Goal: Task Accomplishment & Management: Use online tool/utility

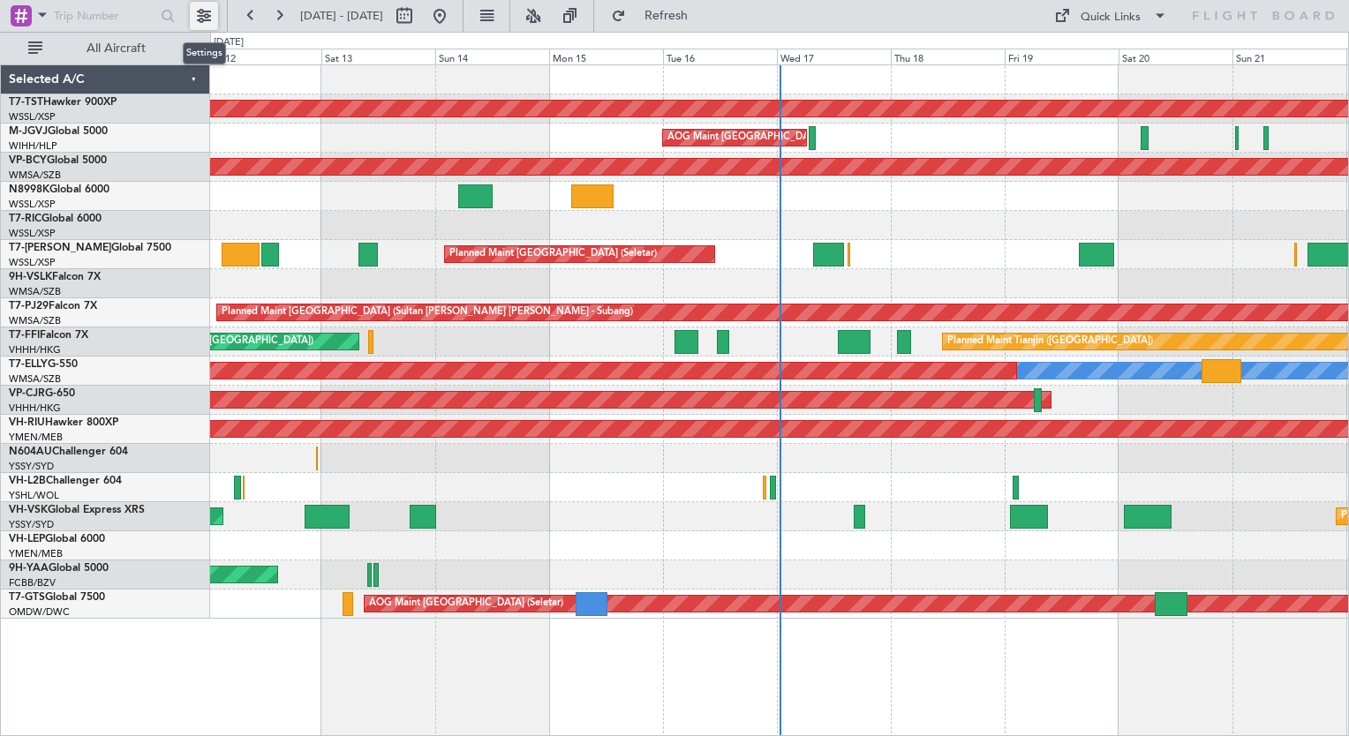
click at [195, 19] on button at bounding box center [204, 16] width 28 height 28
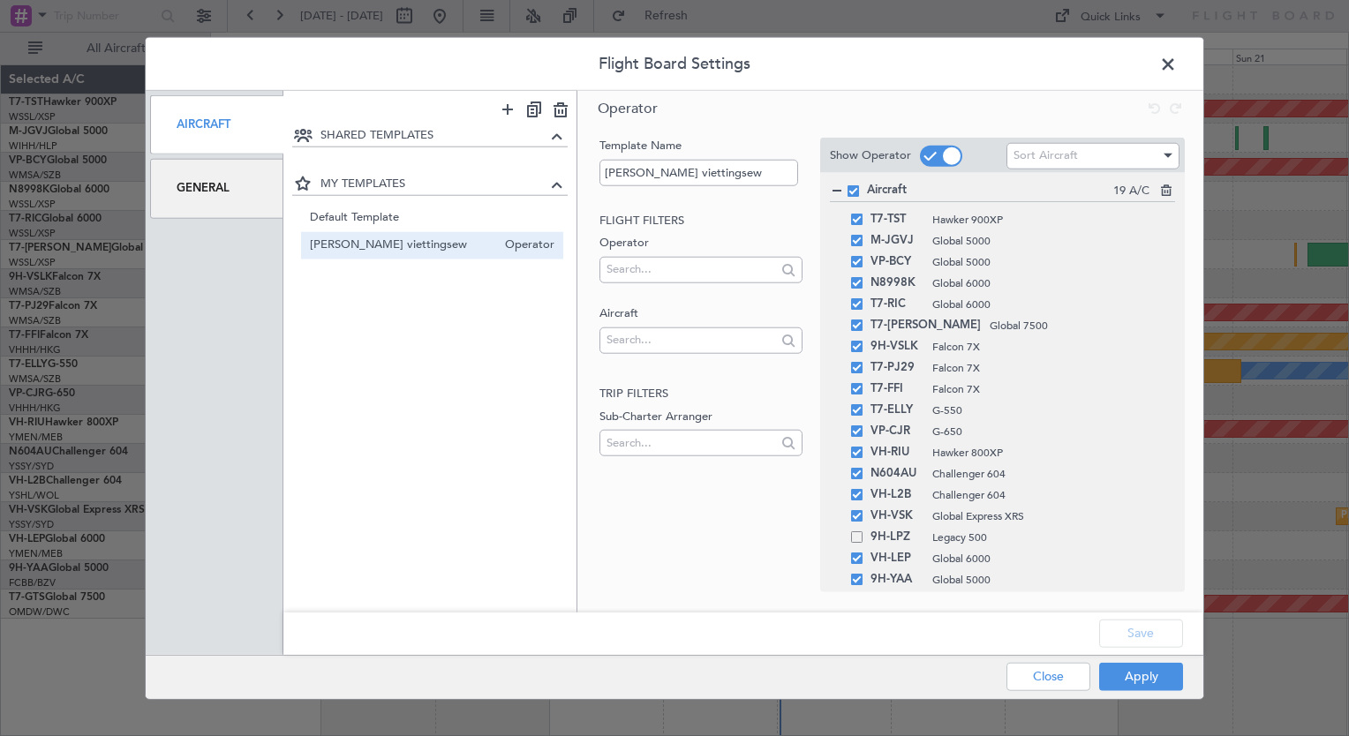
click at [1176, 62] on span at bounding box center [1176, 68] width 0 height 35
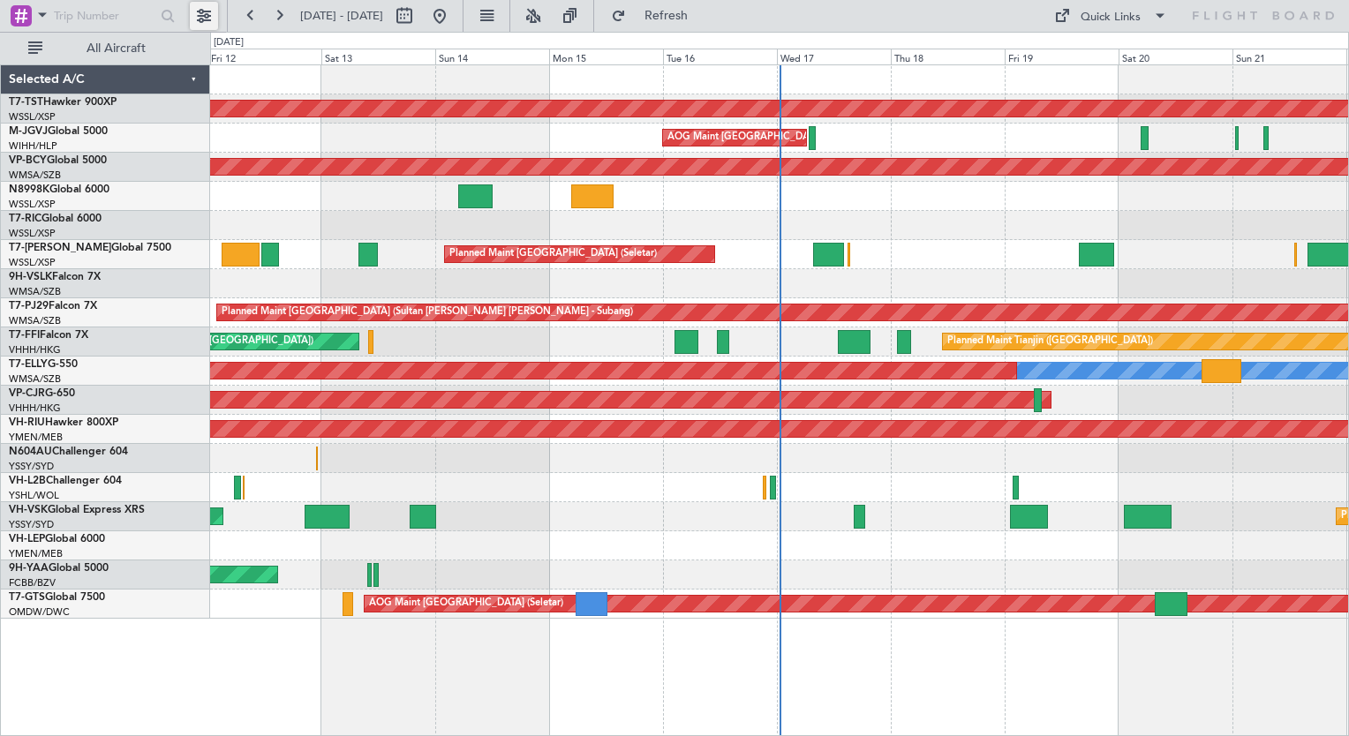
click at [207, 22] on button at bounding box center [204, 16] width 28 height 28
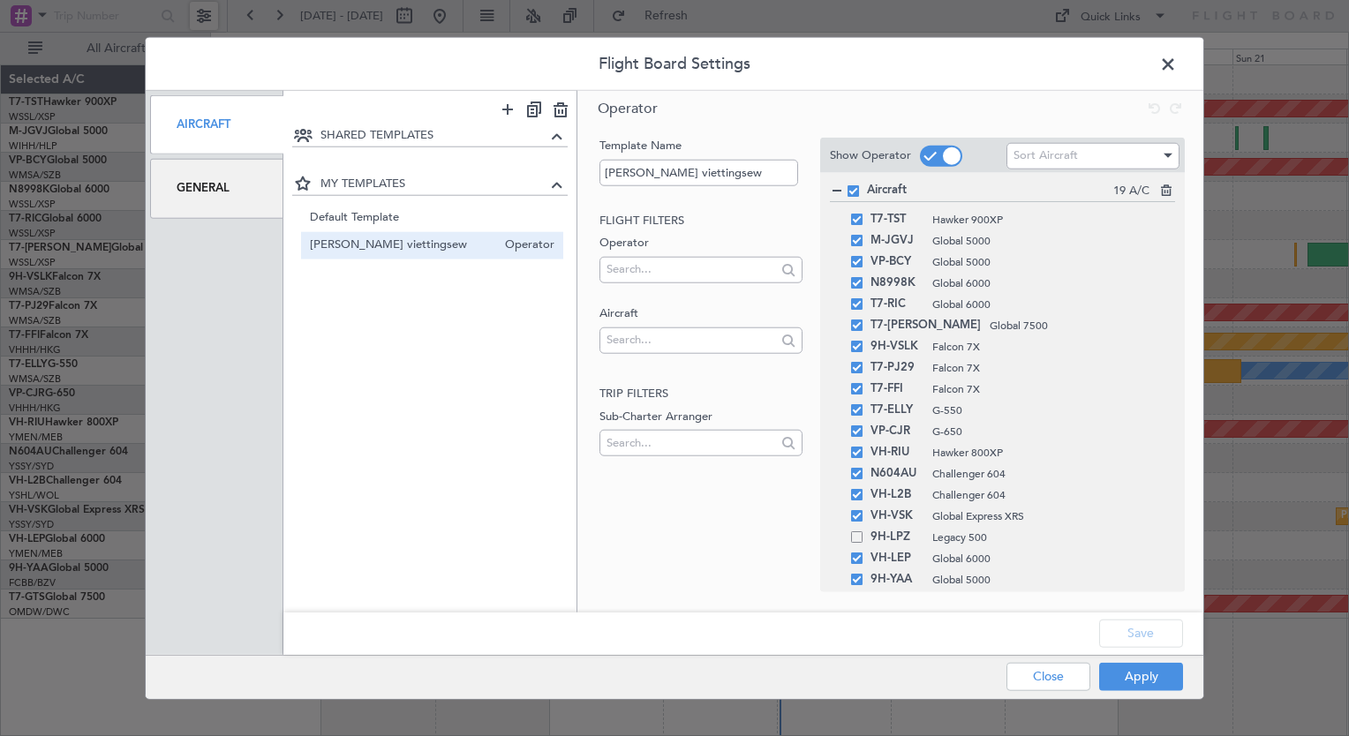
scroll to position [28, 0]
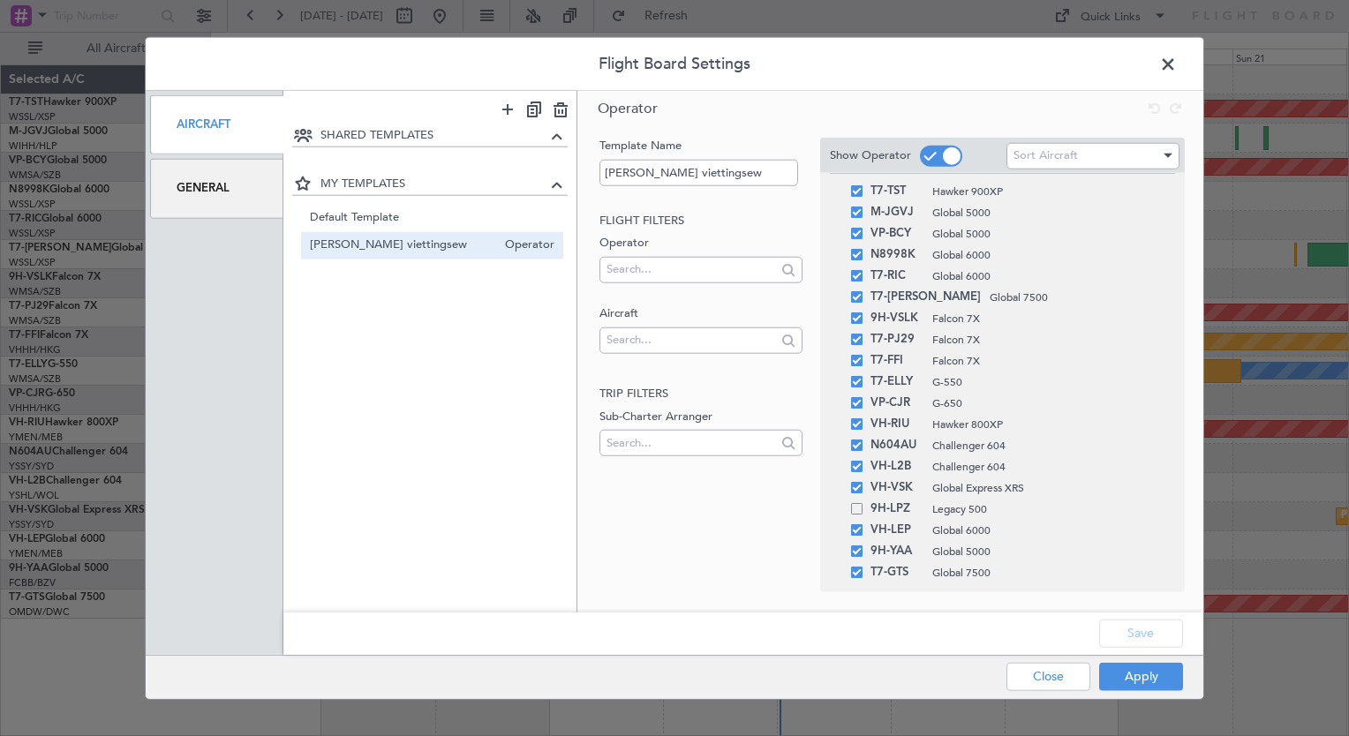
click at [858, 581] on div "T7-GTS Global 7500" at bounding box center [1002, 572] width 345 height 21
click at [858, 576] on span at bounding box center [856, 572] width 11 height 11
click at [863, 567] on input "checkbox" at bounding box center [863, 567] width 0 height 0
click at [856, 553] on span at bounding box center [856, 550] width 11 height 11
click at [863, 545] on input "checkbox" at bounding box center [863, 545] width 0 height 0
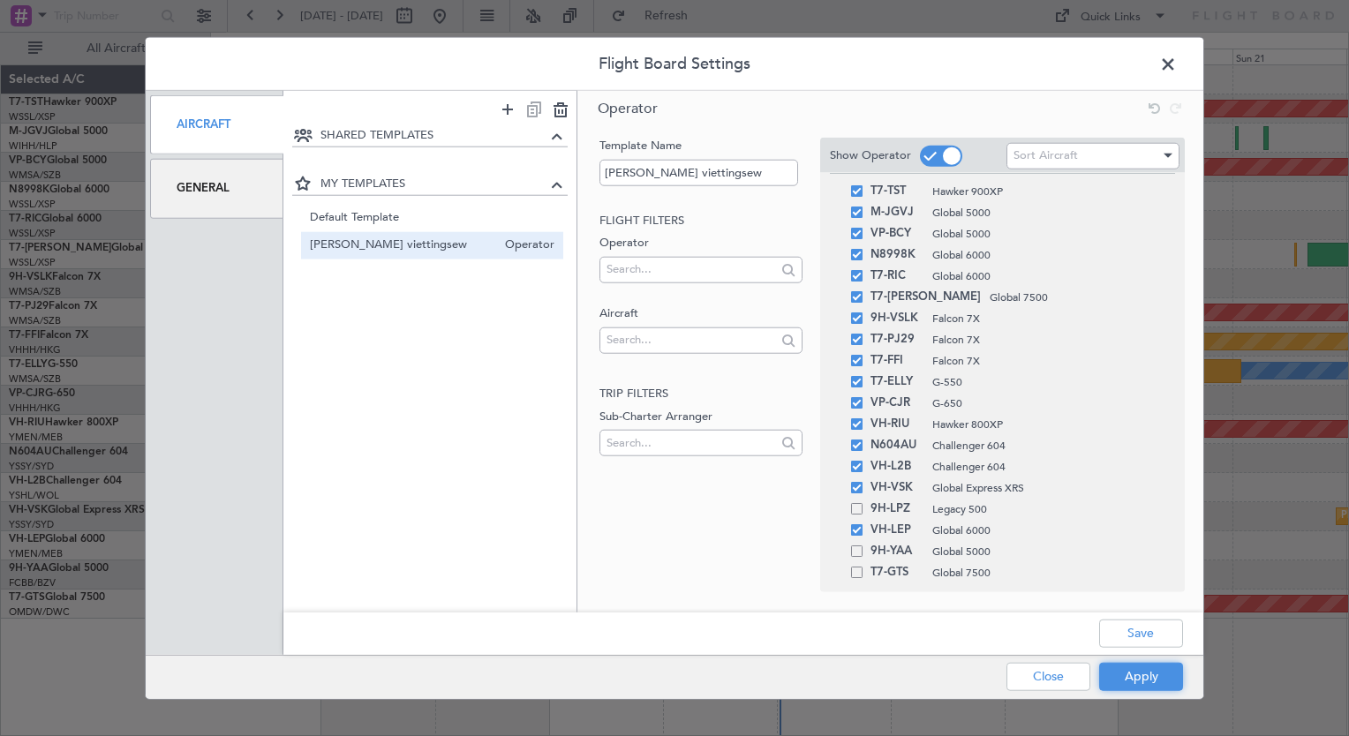
click at [1123, 674] on button "Apply" at bounding box center [1141, 676] width 84 height 28
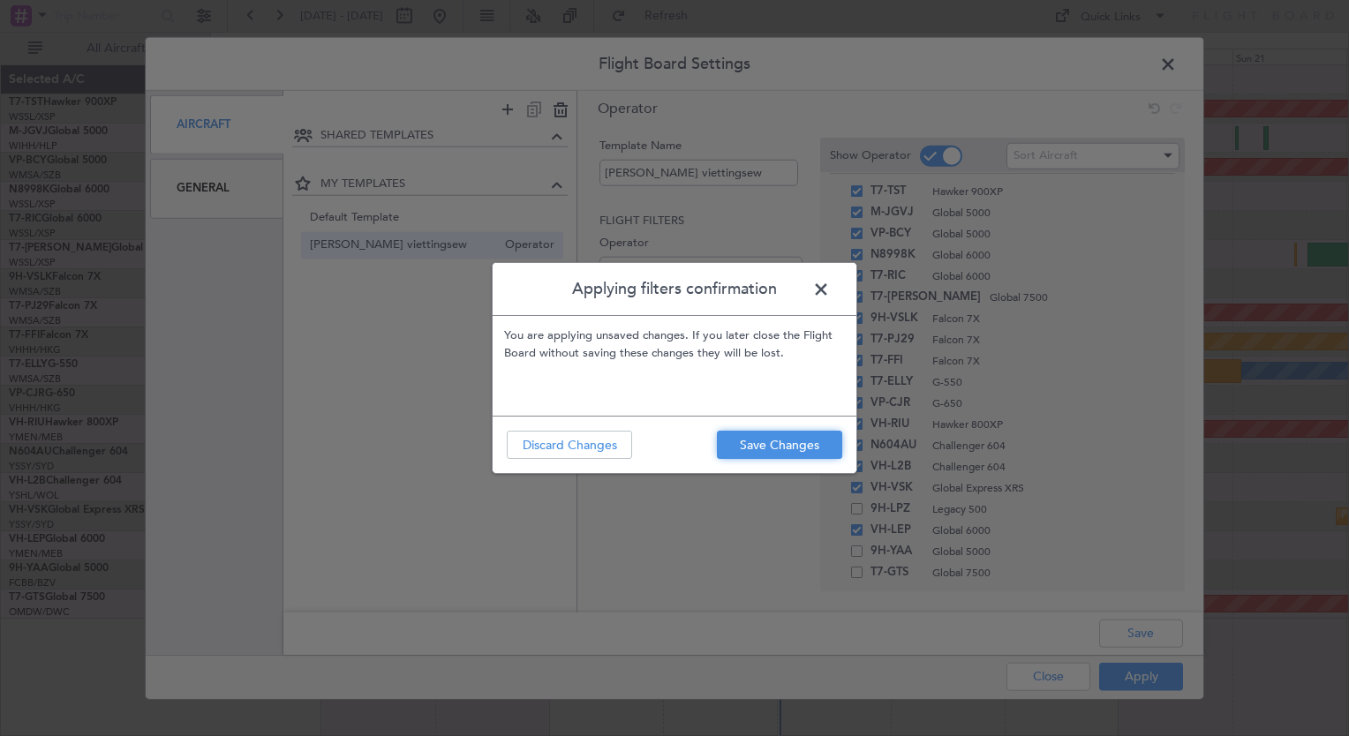
click at [796, 451] on button "Save Changes" at bounding box center [779, 445] width 125 height 28
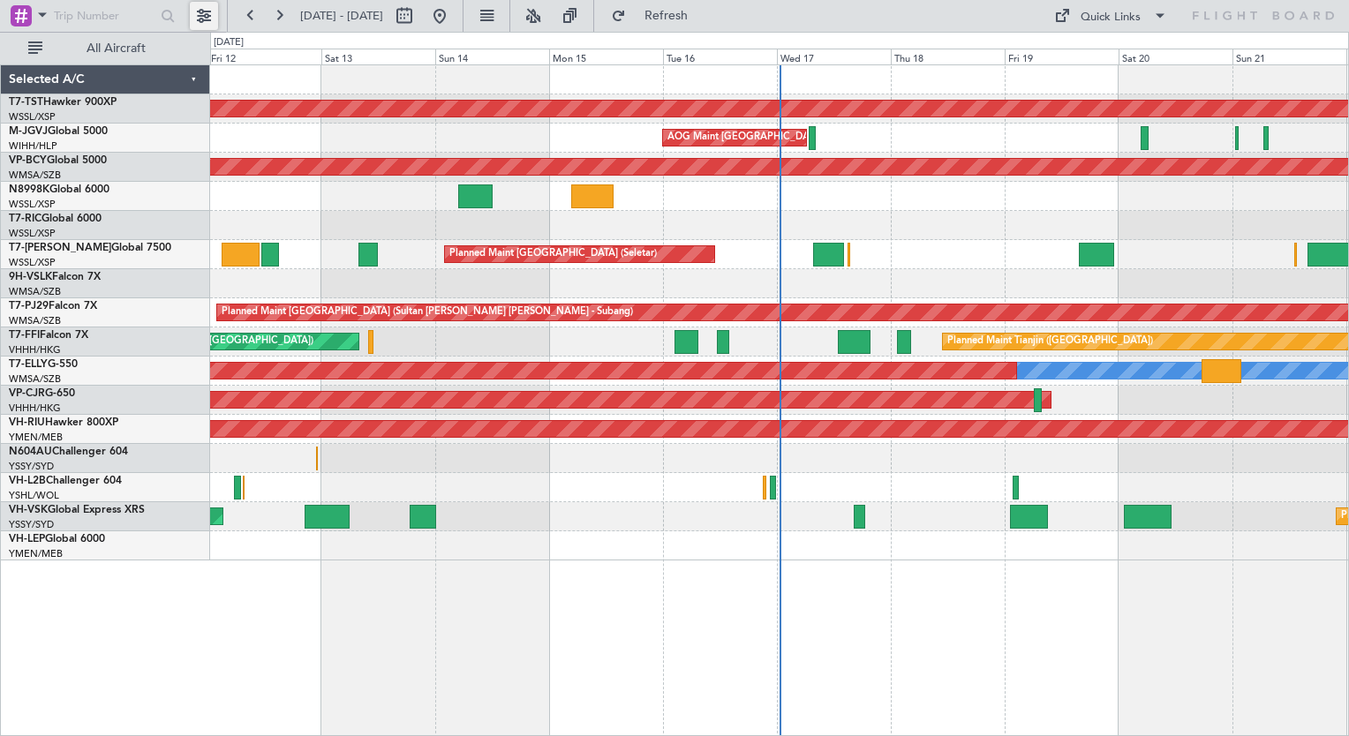
click at [205, 9] on button at bounding box center [204, 16] width 28 height 28
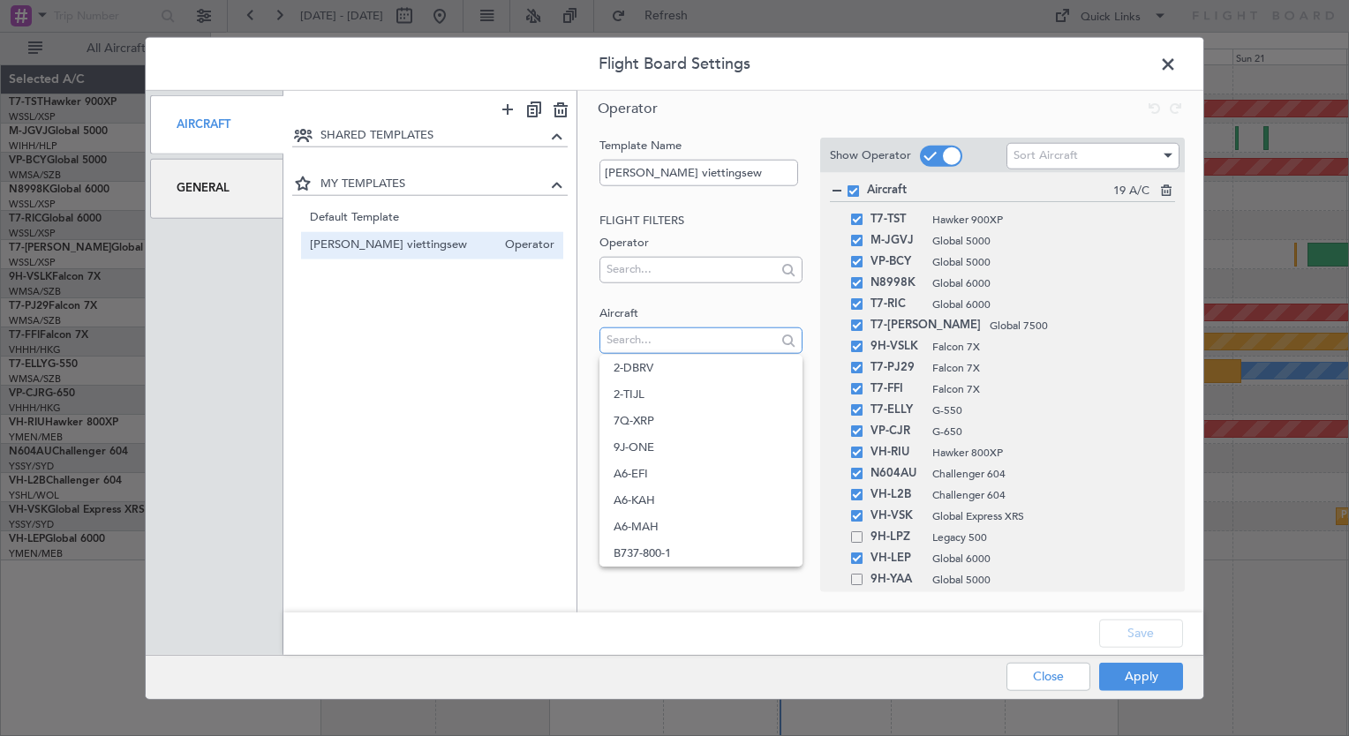
click at [670, 334] on input "text" at bounding box center [690, 340] width 169 height 26
type input "v"
click at [1176, 64] on span at bounding box center [1176, 68] width 0 height 35
